Goal: Task Accomplishment & Management: Manage account settings

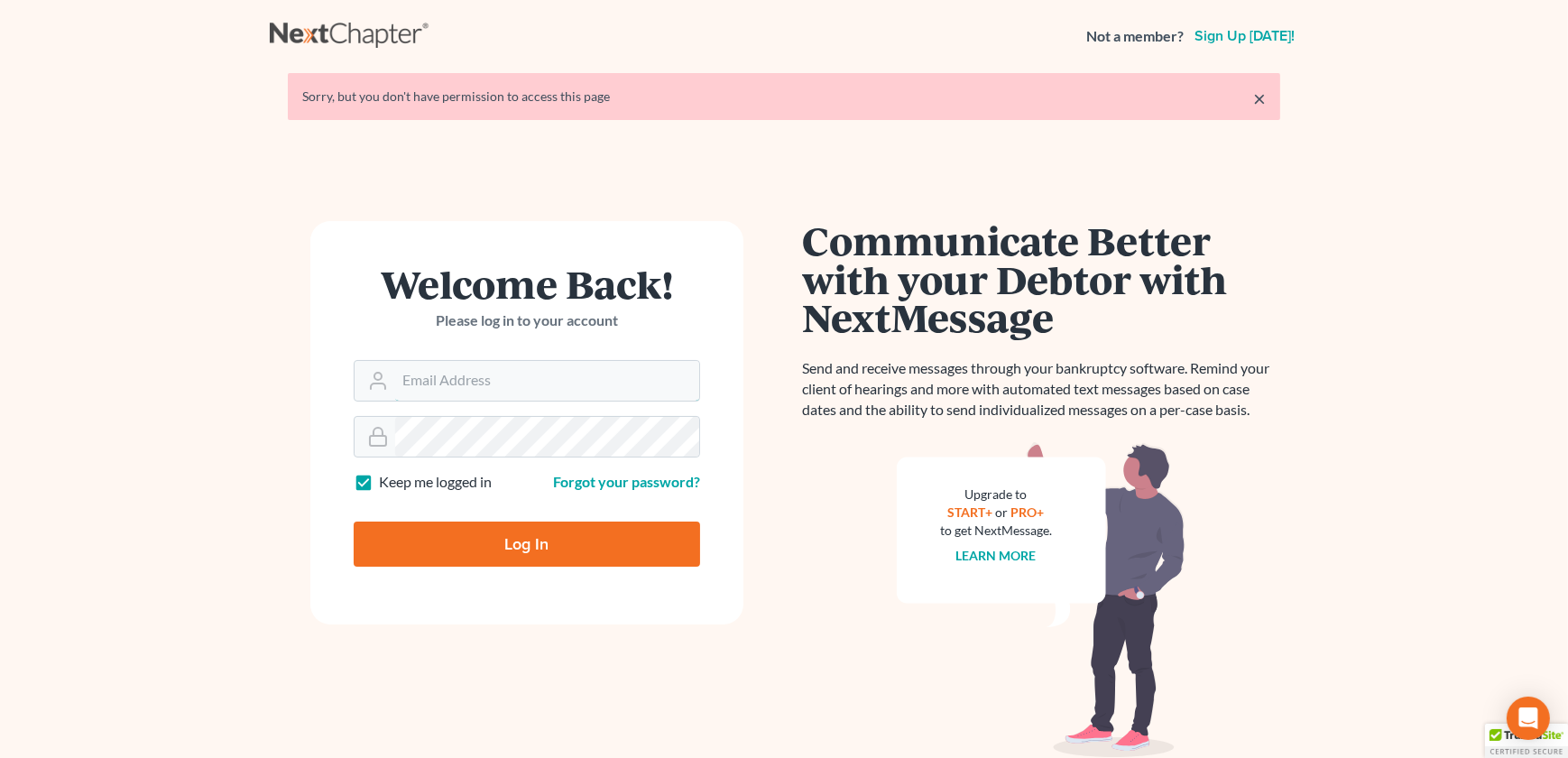
type input "carmona@carmonalaw.com"
drag, startPoint x: 524, startPoint y: 541, endPoint x: 564, endPoint y: 531, distance: 41.2
click at [526, 541] on input "Log In" at bounding box center [526, 544] width 346 height 45
type input "Thinking..."
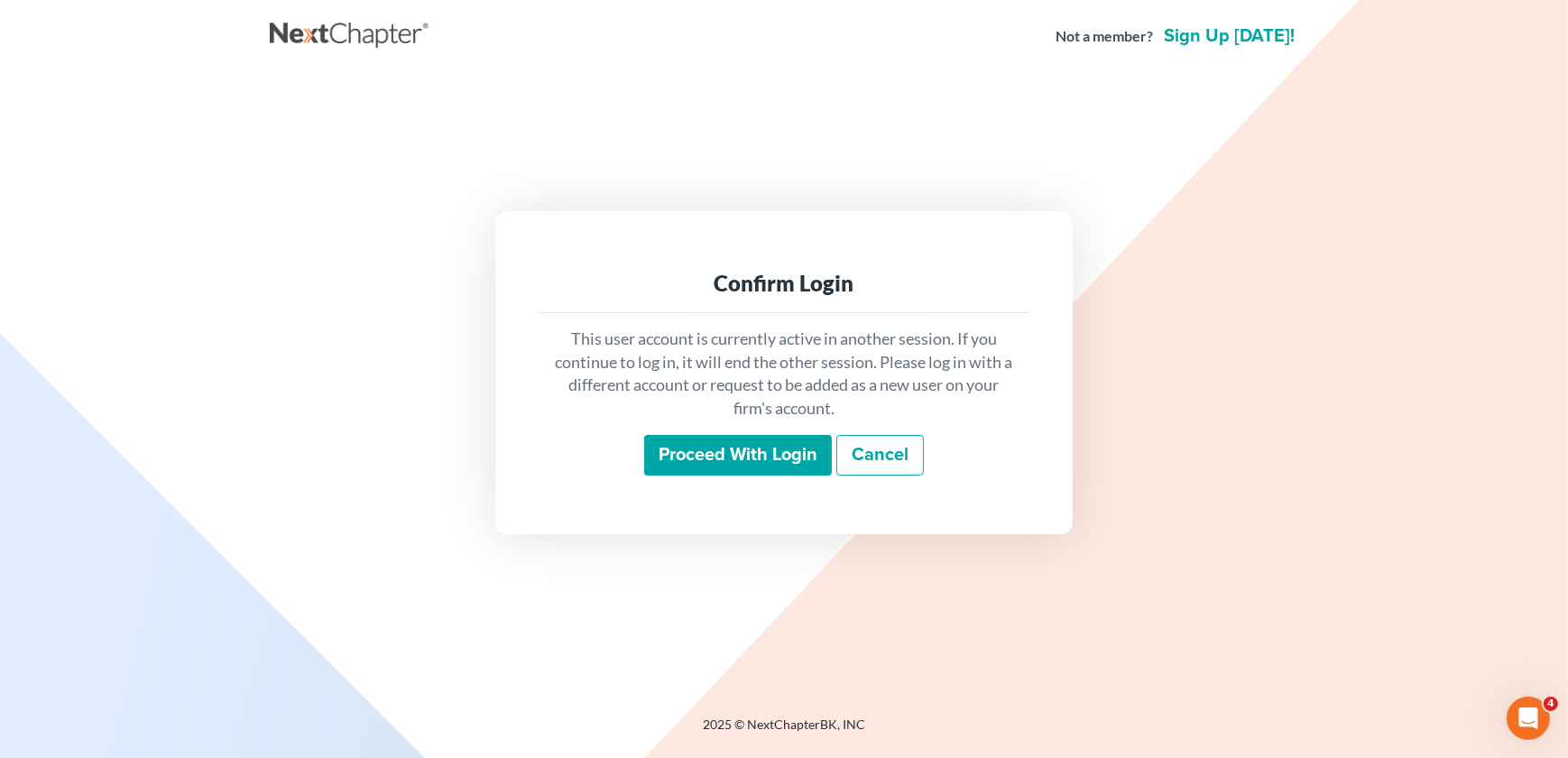
click at [741, 449] on input "Proceed with login" at bounding box center [737, 455] width 188 height 41
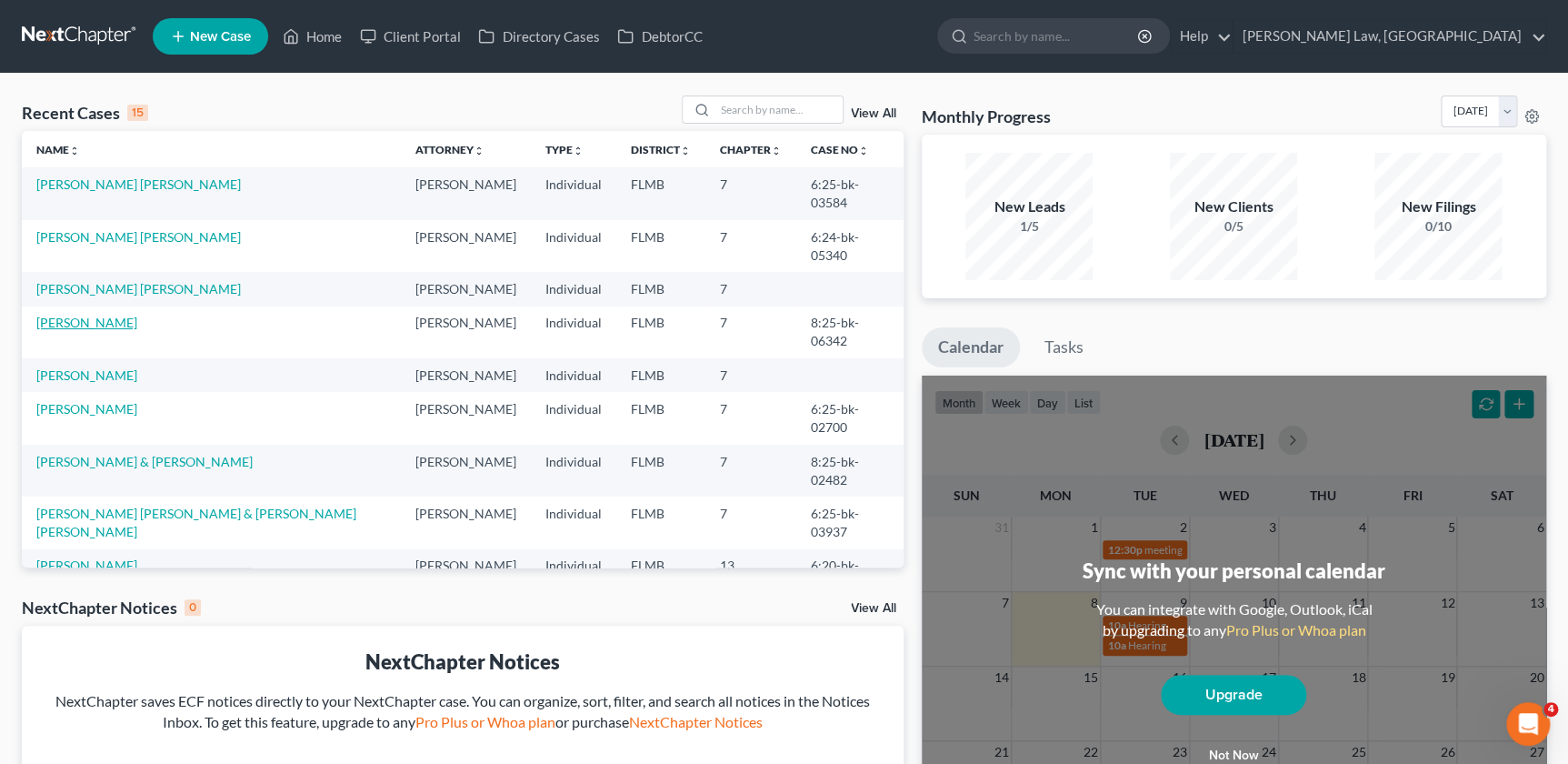
click at [60, 315] on link "[PERSON_NAME]" at bounding box center [86, 322] width 101 height 15
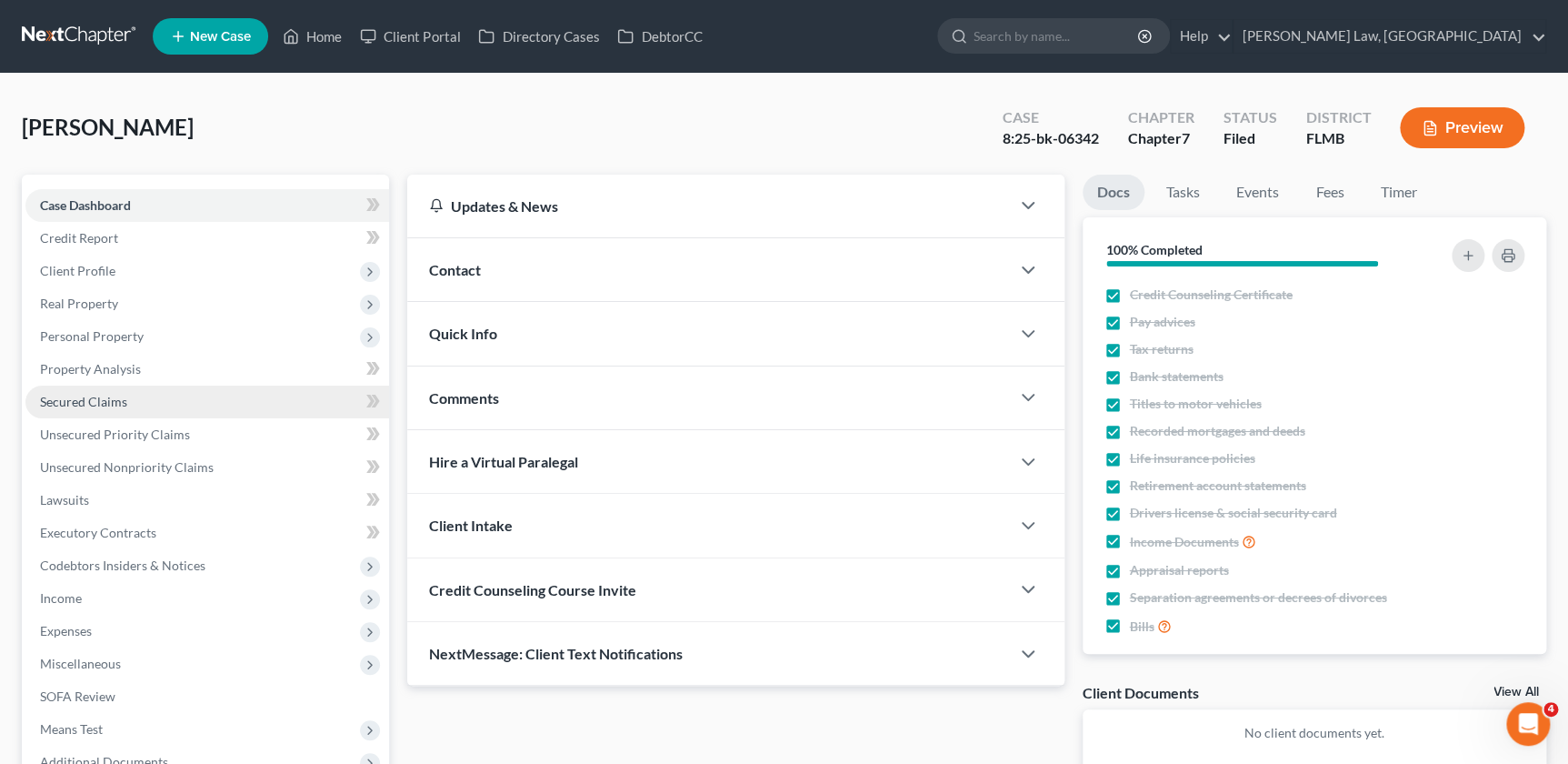
click at [116, 411] on link "Secured Claims" at bounding box center [207, 402] width 364 height 32
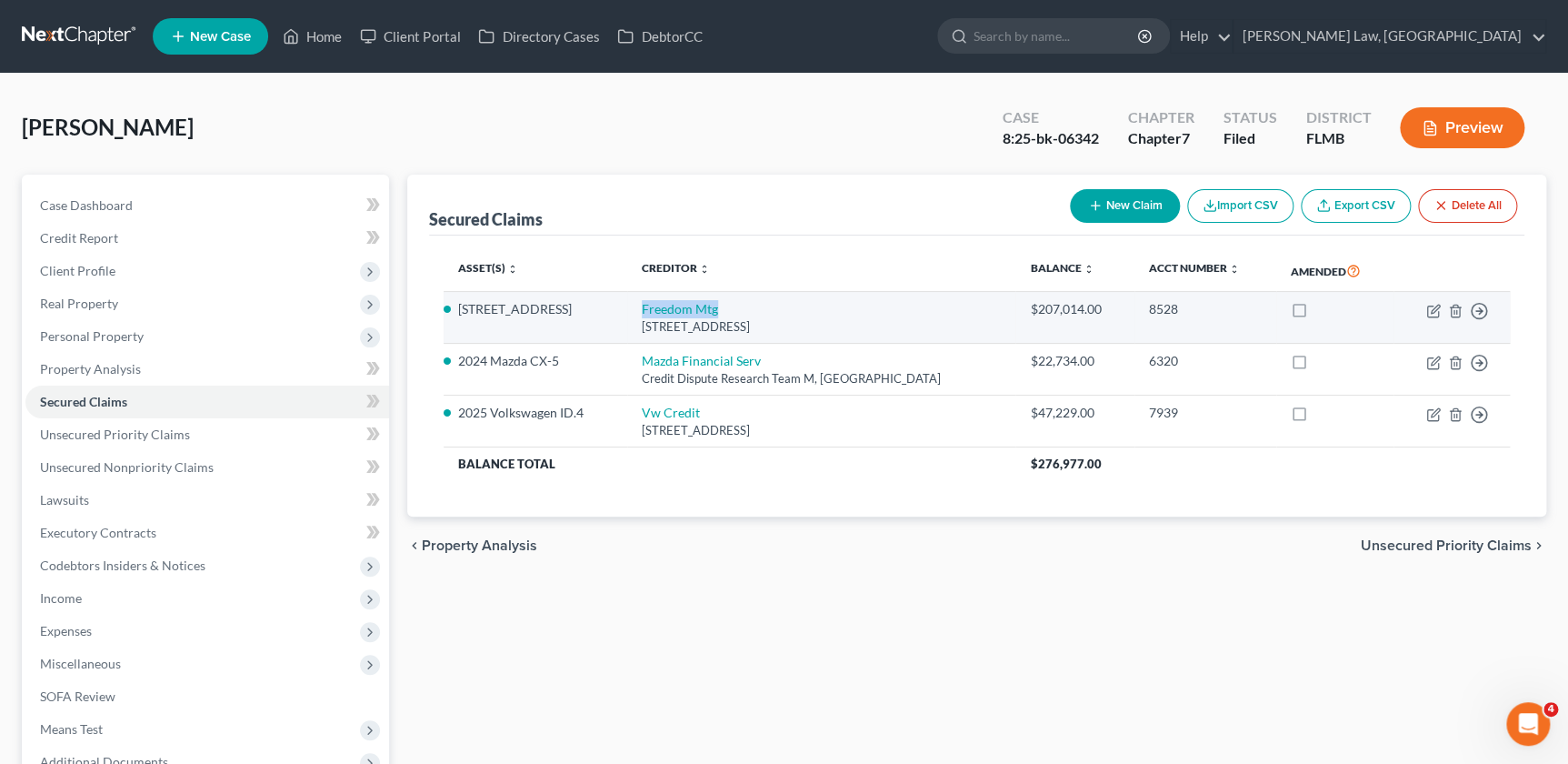
drag, startPoint x: 739, startPoint y: 302, endPoint x: 645, endPoint y: 305, distance: 94.0
click at [645, 305] on td "Freedom Mtg 11988 Exit 5 Prkwy Bldg, Fishers, IN 46037" at bounding box center [822, 317] width 389 height 52
copy link "Freedom Mtg"
drag, startPoint x: 1159, startPoint y: 305, endPoint x: 1131, endPoint y: 306, distance: 28.0
click at [1149, 306] on div "8528" at bounding box center [1205, 309] width 113 height 18
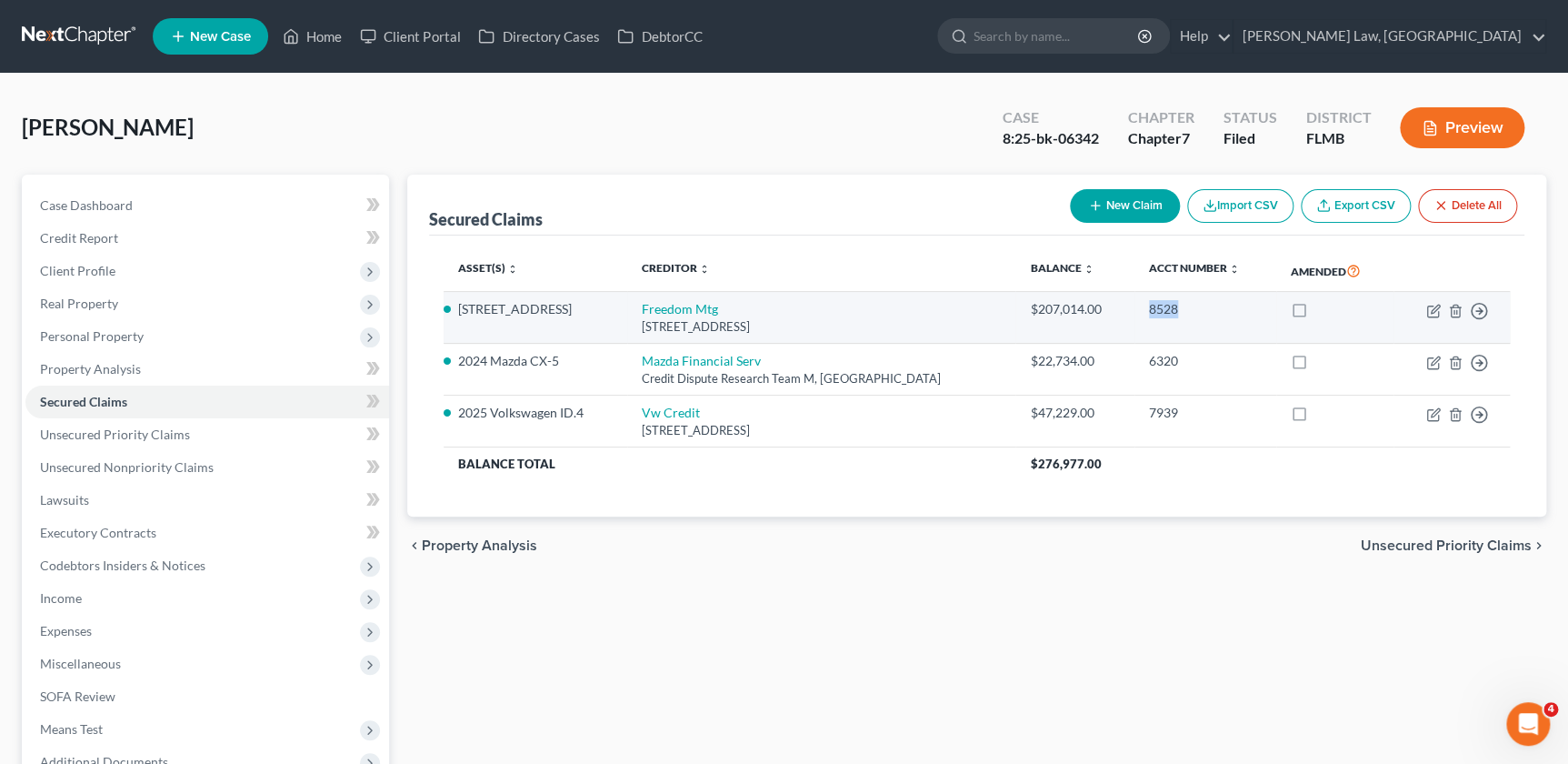
copy div "8528"
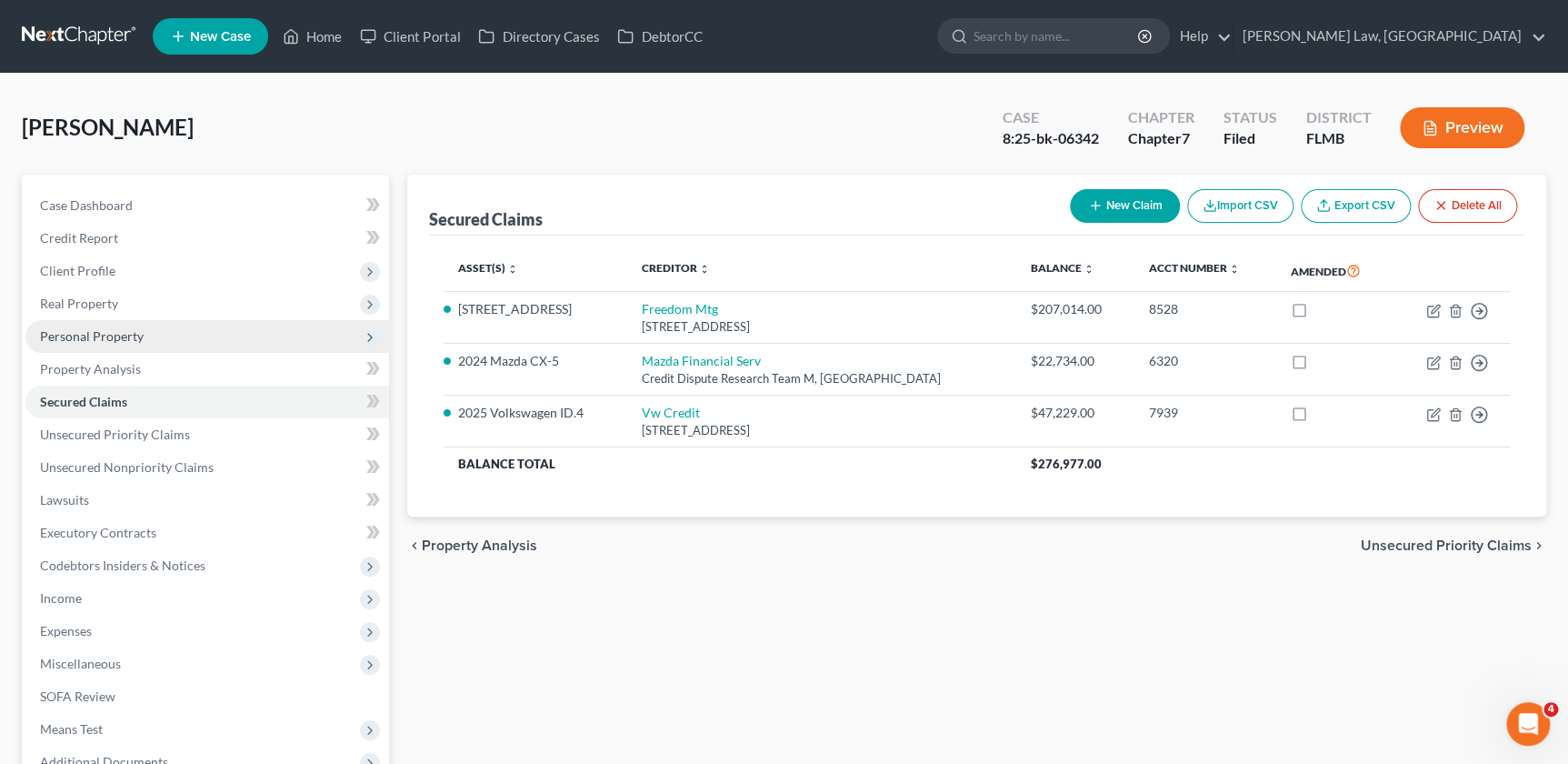
drag, startPoint x: 117, startPoint y: 340, endPoint x: 97, endPoint y: 318, distance: 29.7
click at [117, 340] on span "Personal Property" at bounding box center [91, 335] width 104 height 15
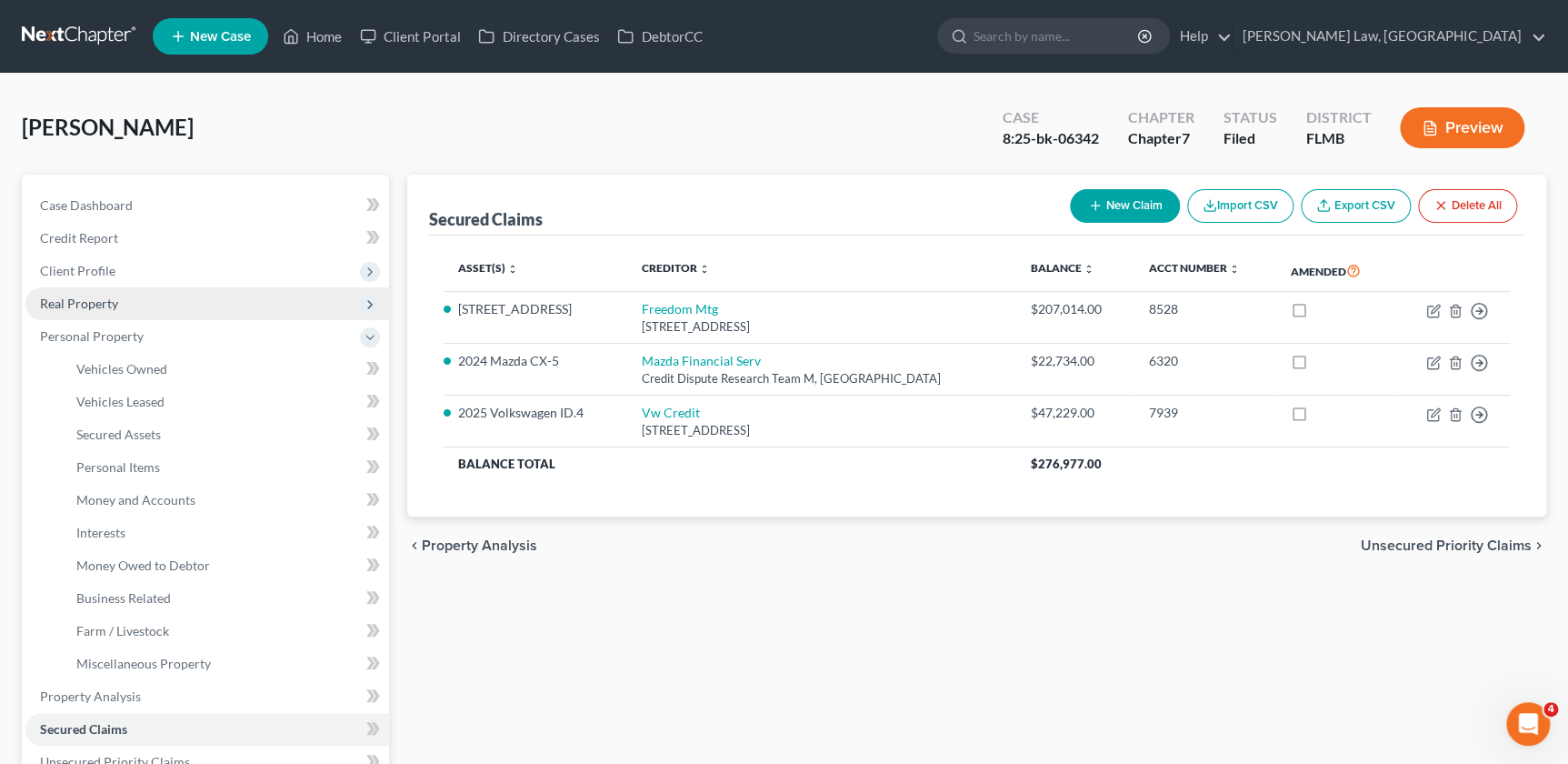
click at [100, 306] on span "Real Property" at bounding box center [79, 303] width 78 height 15
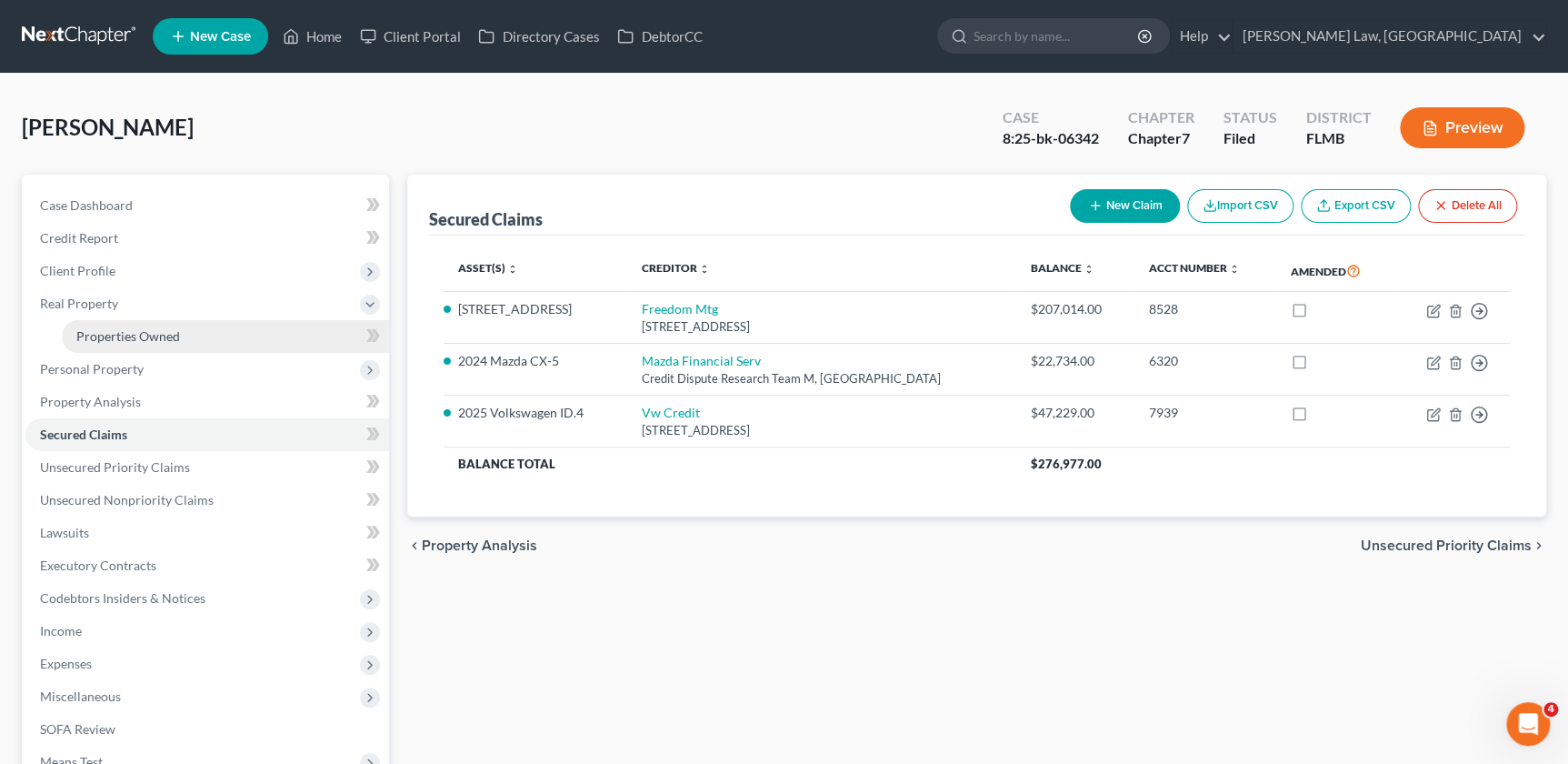
click at [137, 328] on span "Properties Owned" at bounding box center [127, 335] width 104 height 15
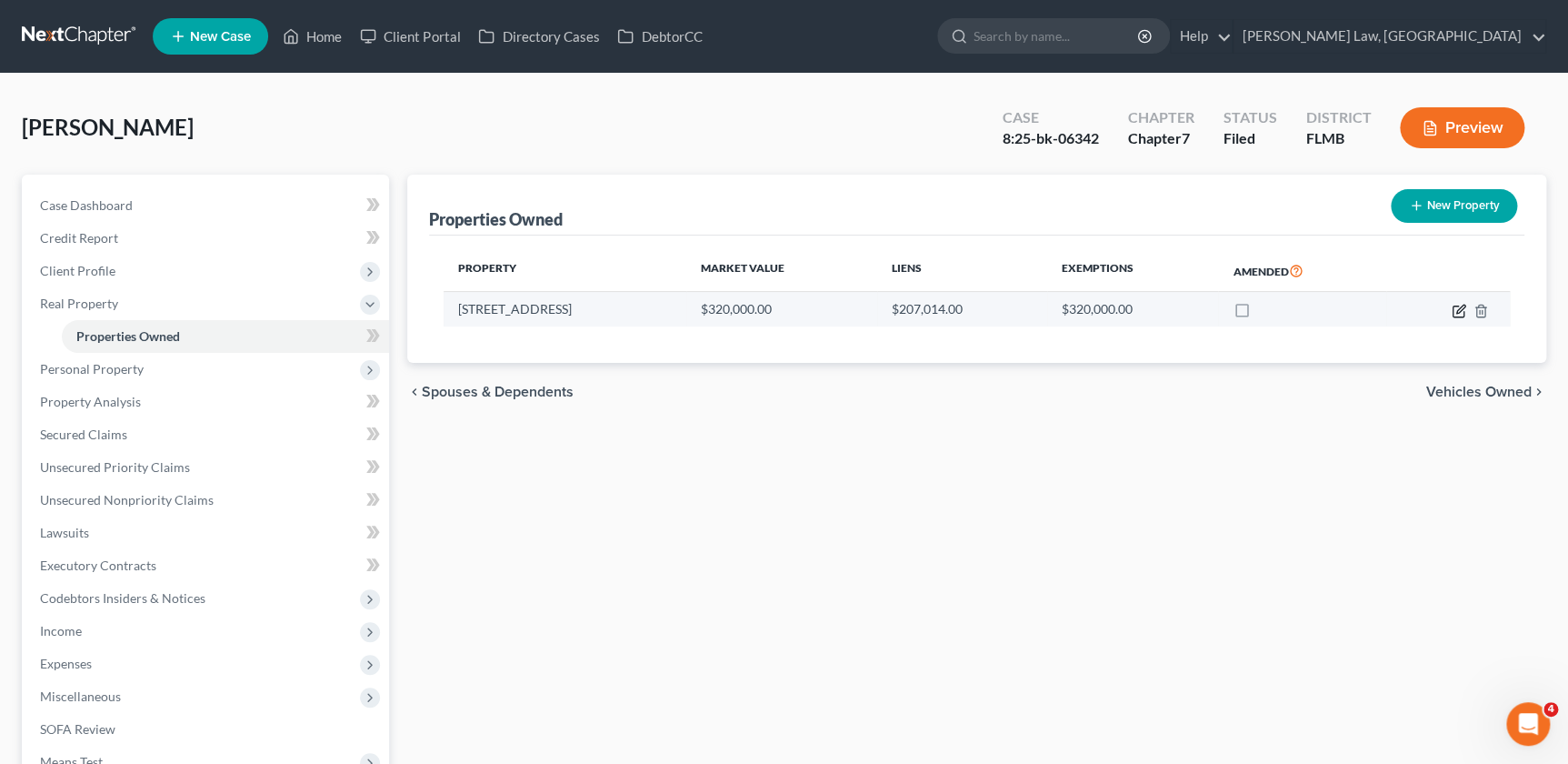
click at [1454, 310] on icon "button" at bounding box center [1458, 311] width 14 height 14
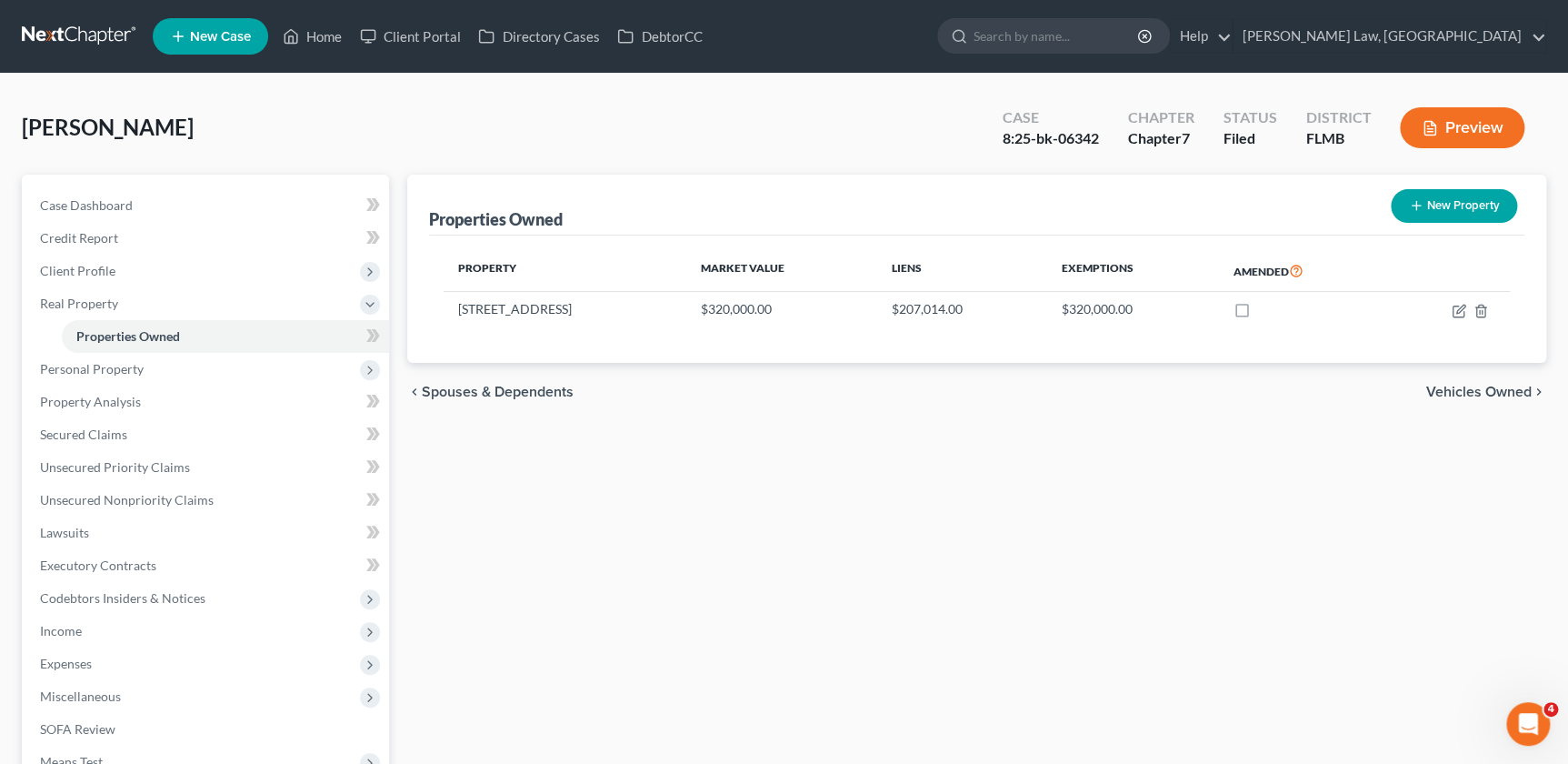
select select "9"
select select "0"
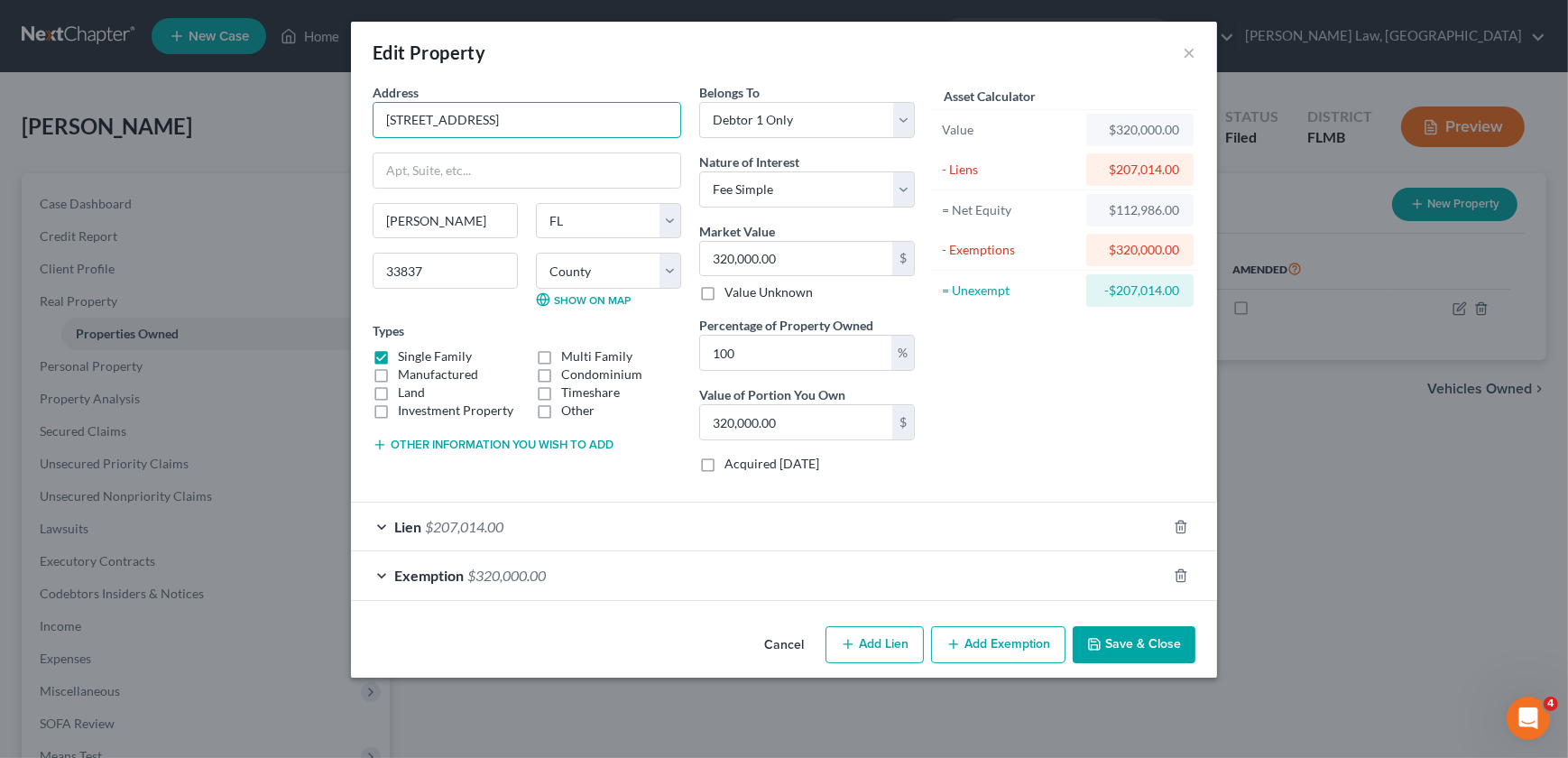
drag, startPoint x: 520, startPoint y: 126, endPoint x: 325, endPoint y: 122, distance: 195.0
click at [325, 122] on div "Edit Property × Address * [STREET_ADDRESS] [PERSON_NAME][GEOGRAPHIC_DATA] [US_S…" at bounding box center [784, 379] width 1568 height 758
click at [1194, 54] on button "×" at bounding box center [1189, 52] width 12 height 22
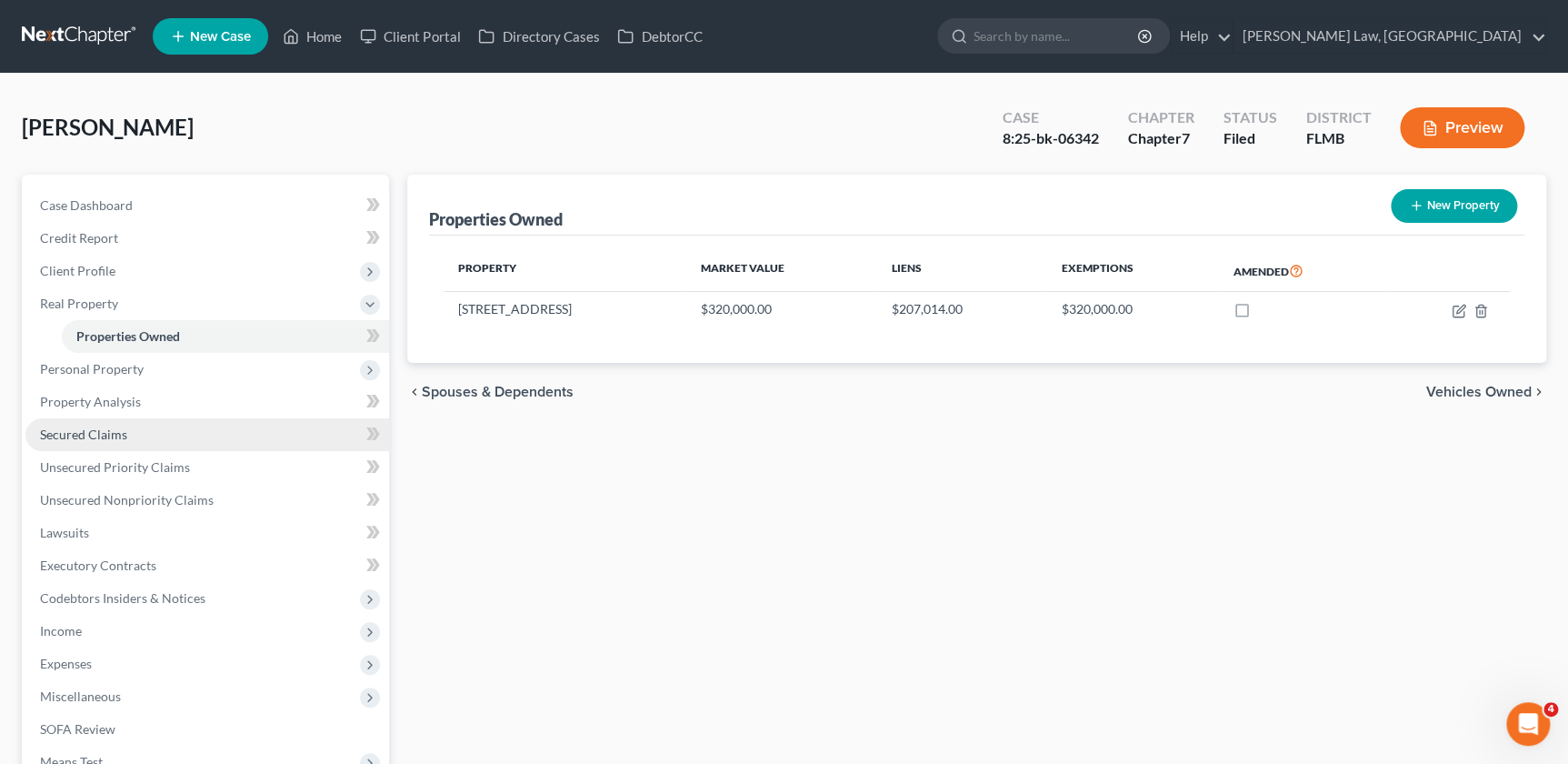
drag, startPoint x: 123, startPoint y: 435, endPoint x: 200, endPoint y: 434, distance: 77.0
click at [123, 435] on span "Secured Claims" at bounding box center [84, 434] width 87 height 15
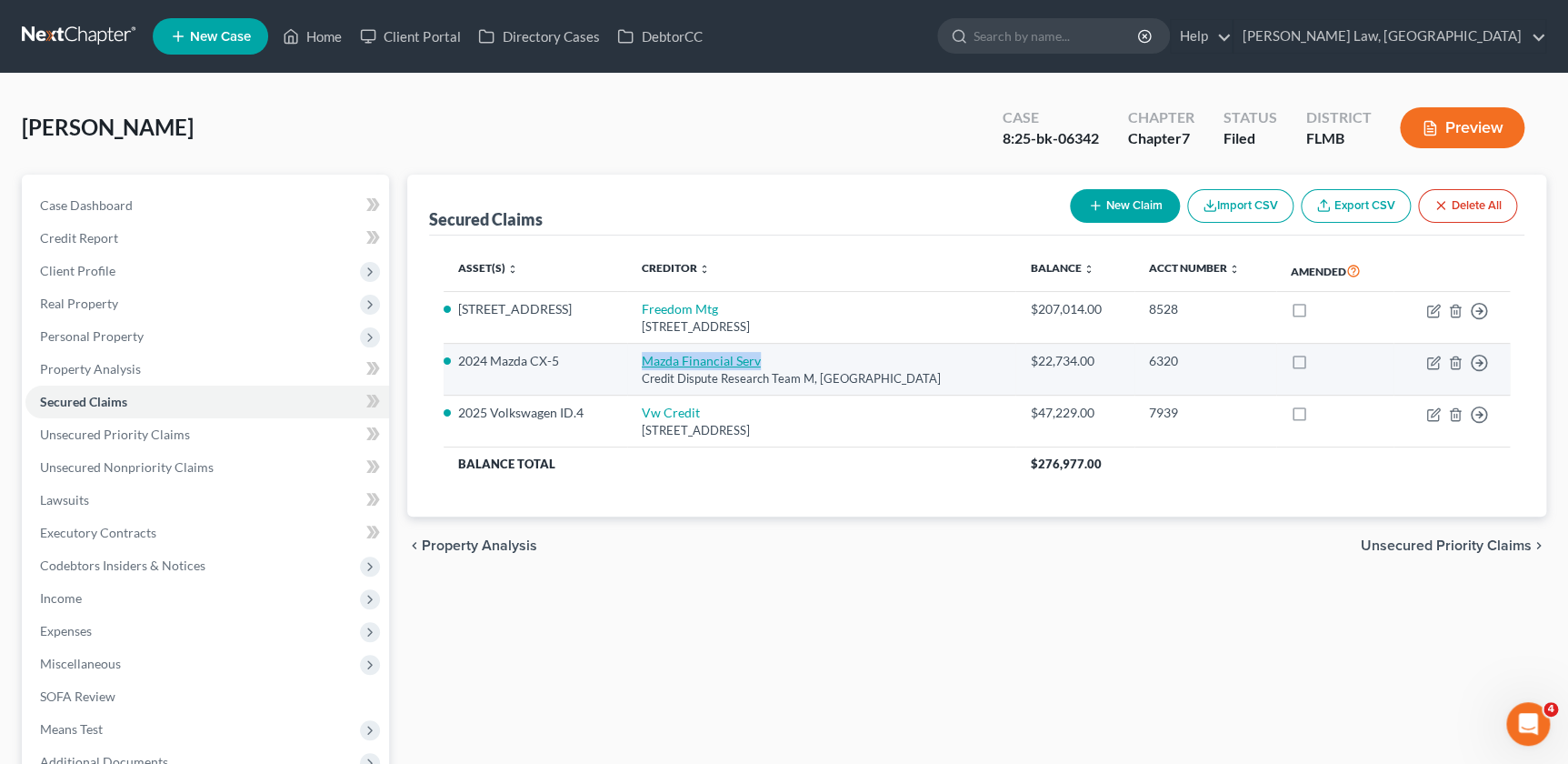
drag, startPoint x: 785, startPoint y: 358, endPoint x: 650, endPoint y: 356, distance: 135.0
click at [650, 356] on td "Mazda Financial Serv Credit Dispute Research Team M, [GEOGRAPHIC_DATA]" at bounding box center [822, 370] width 389 height 52
copy link "Mazda Financial Serv"
